Goal: Information Seeking & Learning: Learn about a topic

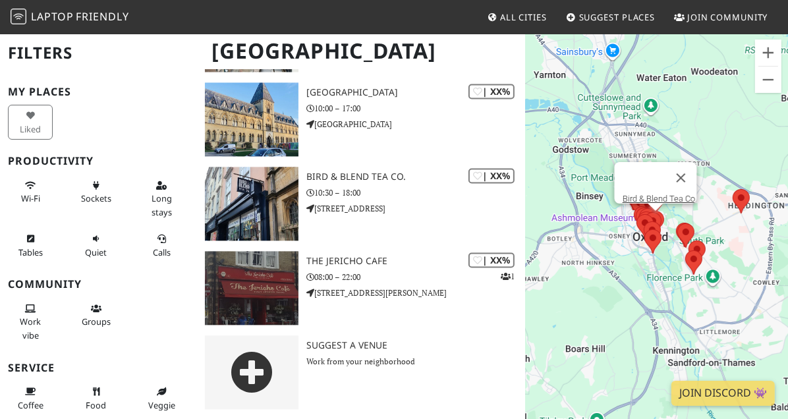
scroll to position [1654, 0]
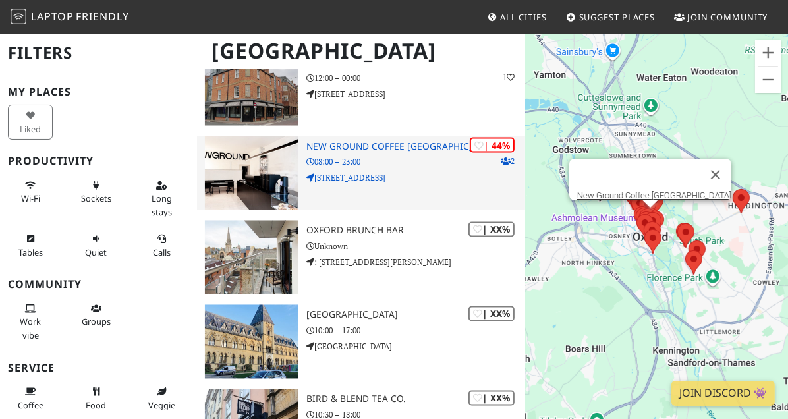
click at [426, 154] on div "| 44% 2 New Ground Coffee Oxford 08:00 – 23:00 6, St Michael's Mansion, Ship St…" at bounding box center [415, 173] width 219 height 74
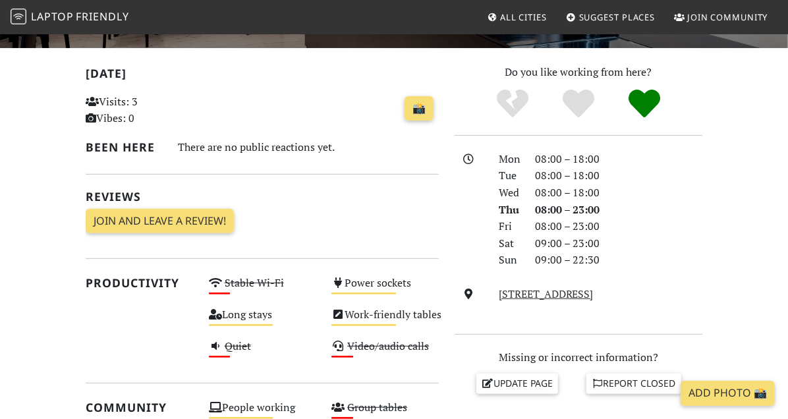
scroll to position [333, 0]
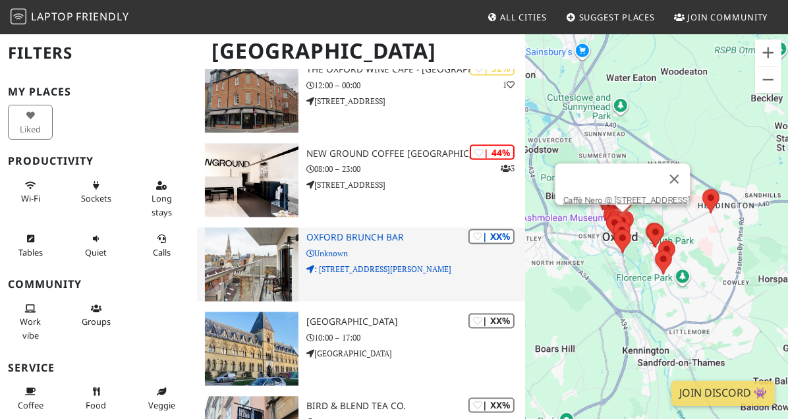
scroll to position [1654, 0]
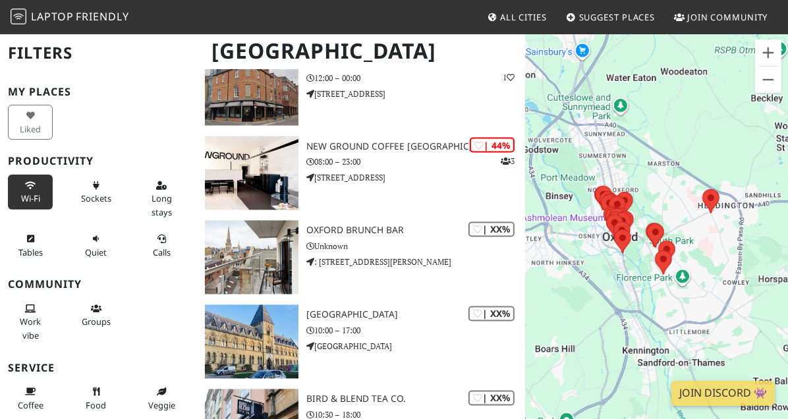
click at [27, 187] on button "Wi-Fi" at bounding box center [30, 192] width 45 height 35
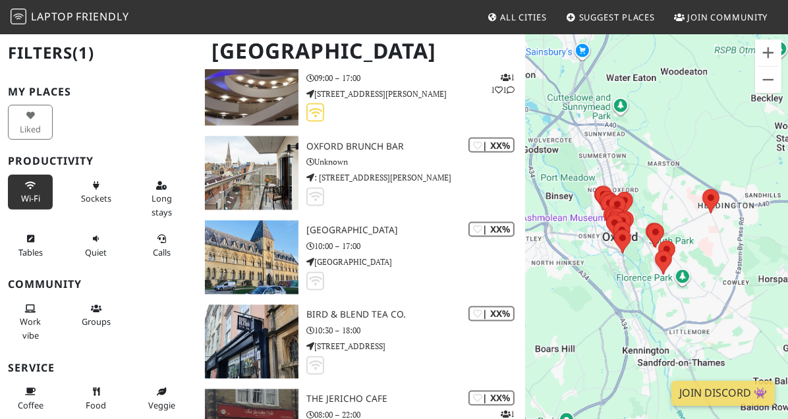
scroll to position [1570, 0]
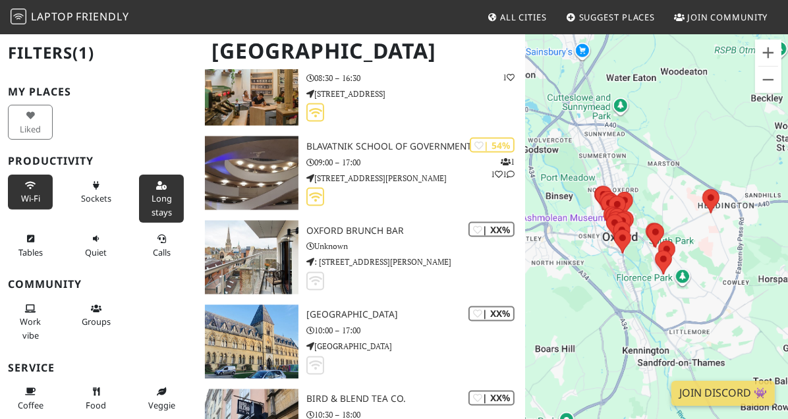
click at [139, 191] on button "Long stays" at bounding box center [161, 199] width 45 height 48
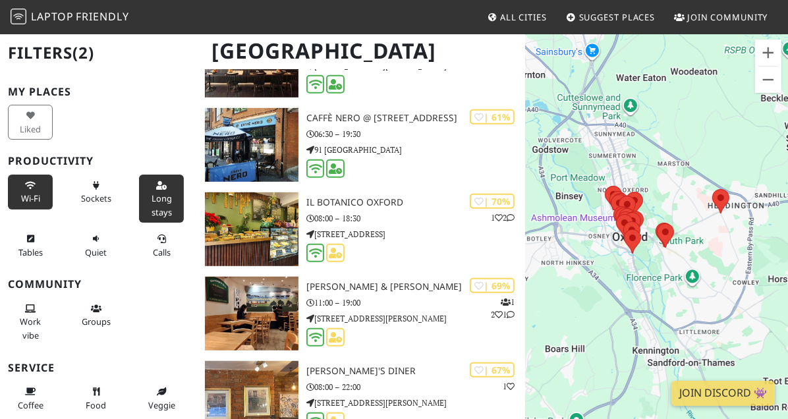
scroll to position [542, 0]
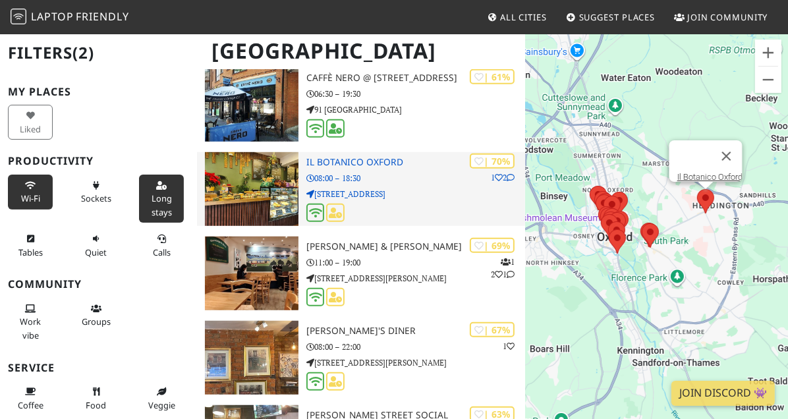
click at [281, 193] on img at bounding box center [252, 189] width 94 height 74
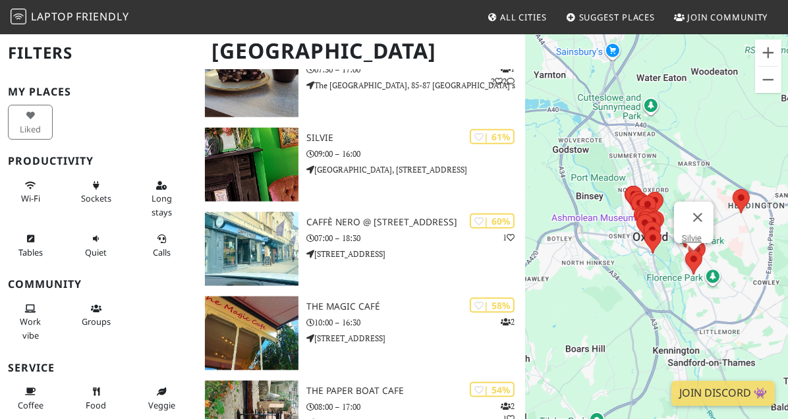
scroll to position [983, 0]
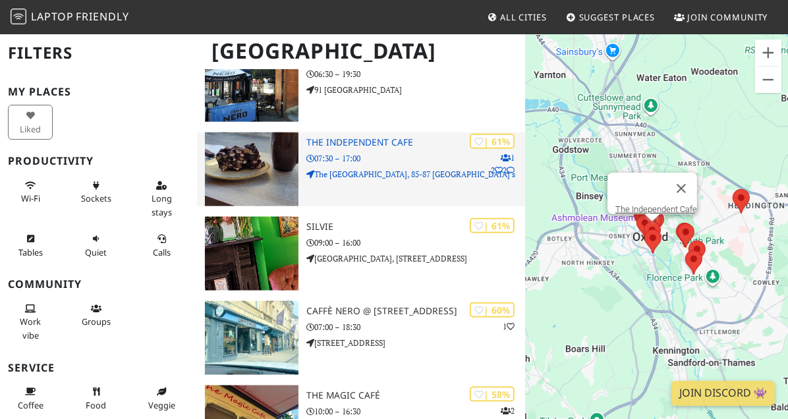
click at [396, 196] on div "| 61% 1 2 2 The Independent Cafe 07:30 – 17:00 The Old Palace, 85-87 Saint Alda…" at bounding box center [415, 169] width 219 height 74
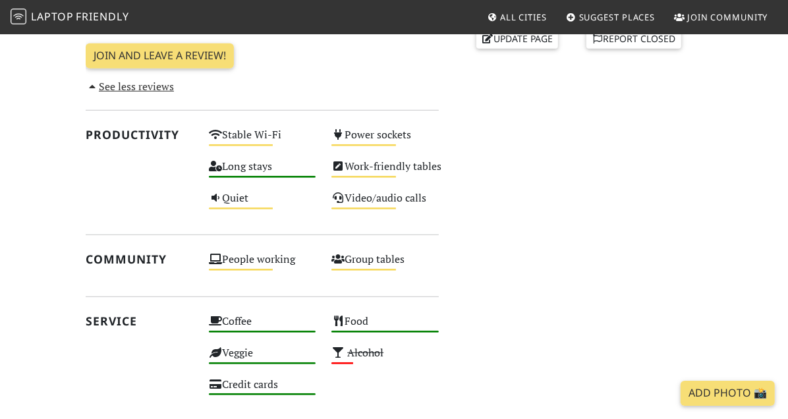
scroll to position [625, 0]
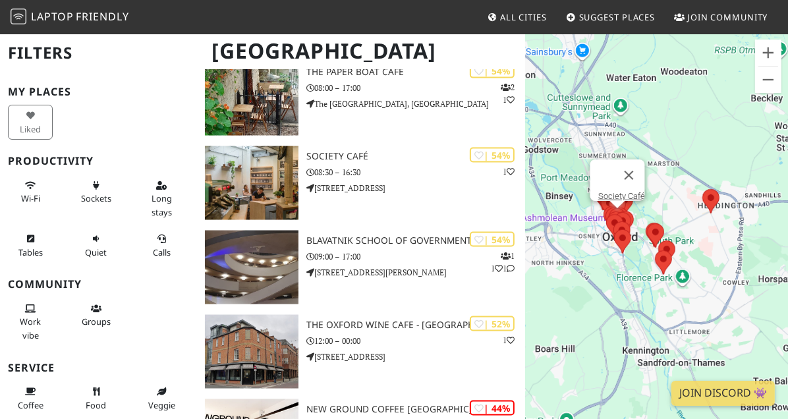
scroll to position [1392, 0]
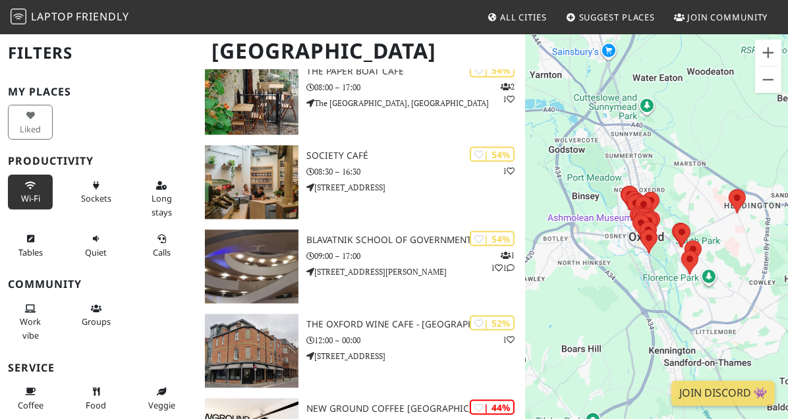
click at [28, 193] on span "Wi-Fi" at bounding box center [30, 198] width 19 height 12
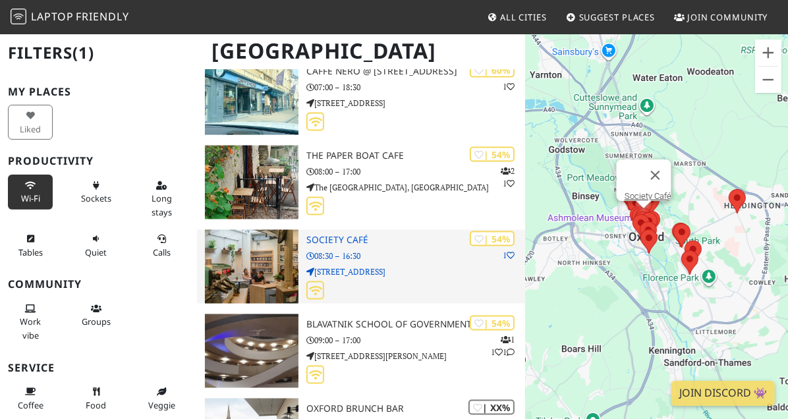
click at [343, 297] on div at bounding box center [415, 291] width 219 height 20
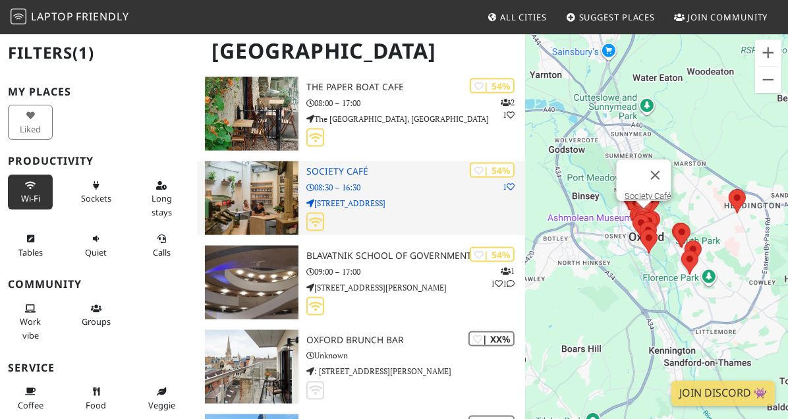
scroll to position [1489, 0]
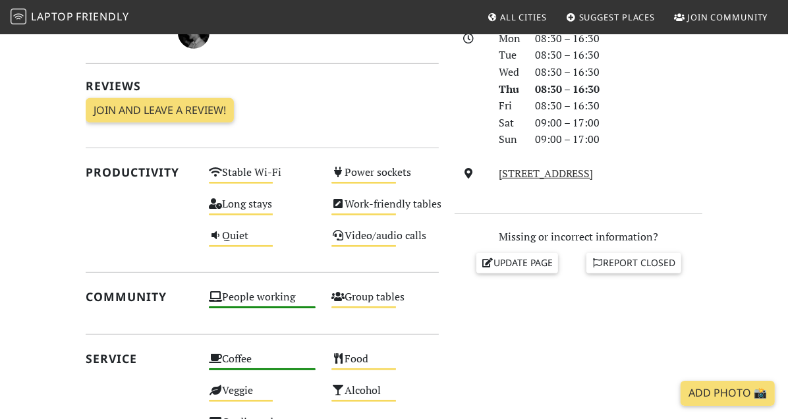
scroll to position [383, 0]
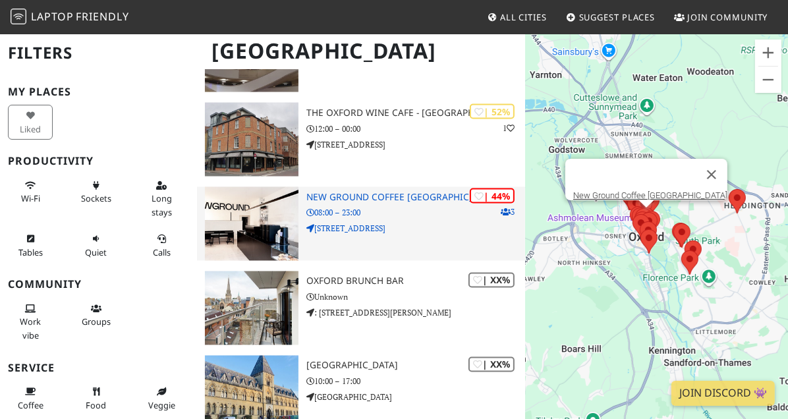
scroll to position [1604, 0]
click at [398, 252] on div "| 44% 3 New Ground Coffee [GEOGRAPHIC_DATA] 08:00 – 23:00 [STREET_ADDRESS]" at bounding box center [415, 224] width 219 height 74
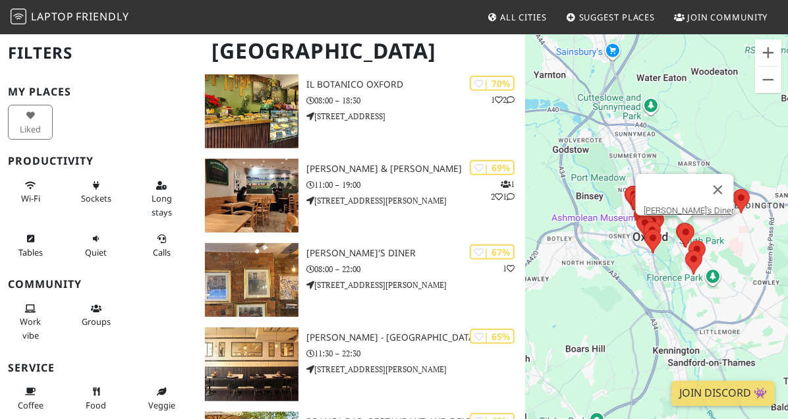
scroll to position [281, 0]
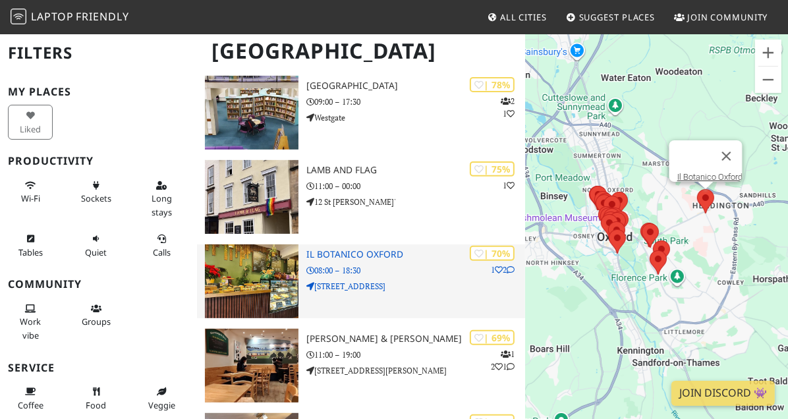
click at [436, 291] on p "[STREET_ADDRESS]" at bounding box center [415, 286] width 219 height 13
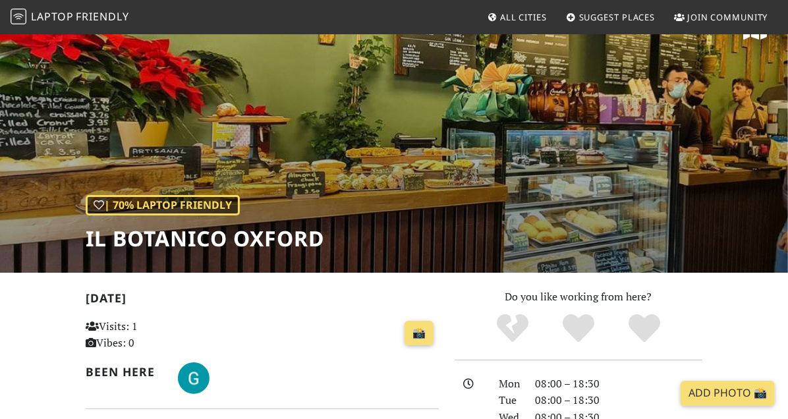
scroll to position [34, 0]
